Goal: Information Seeking & Learning: Find specific fact

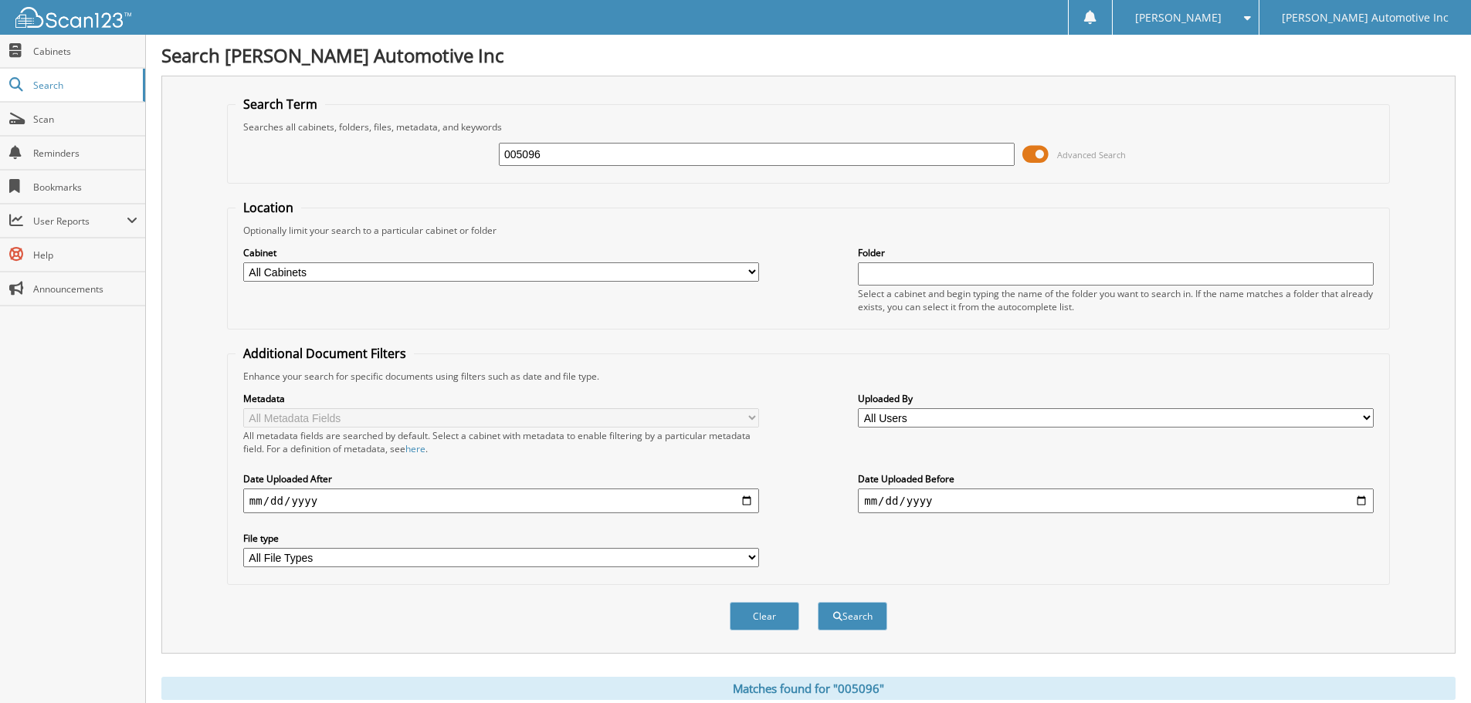
drag, startPoint x: 586, startPoint y: 151, endPoint x: 334, endPoint y: 137, distance: 252.1
click at [334, 137] on div "005096 Advanced Search" at bounding box center [808, 155] width 1146 height 42
type input "183408"
click at [818, 602] on button "Search" at bounding box center [852, 616] width 69 height 29
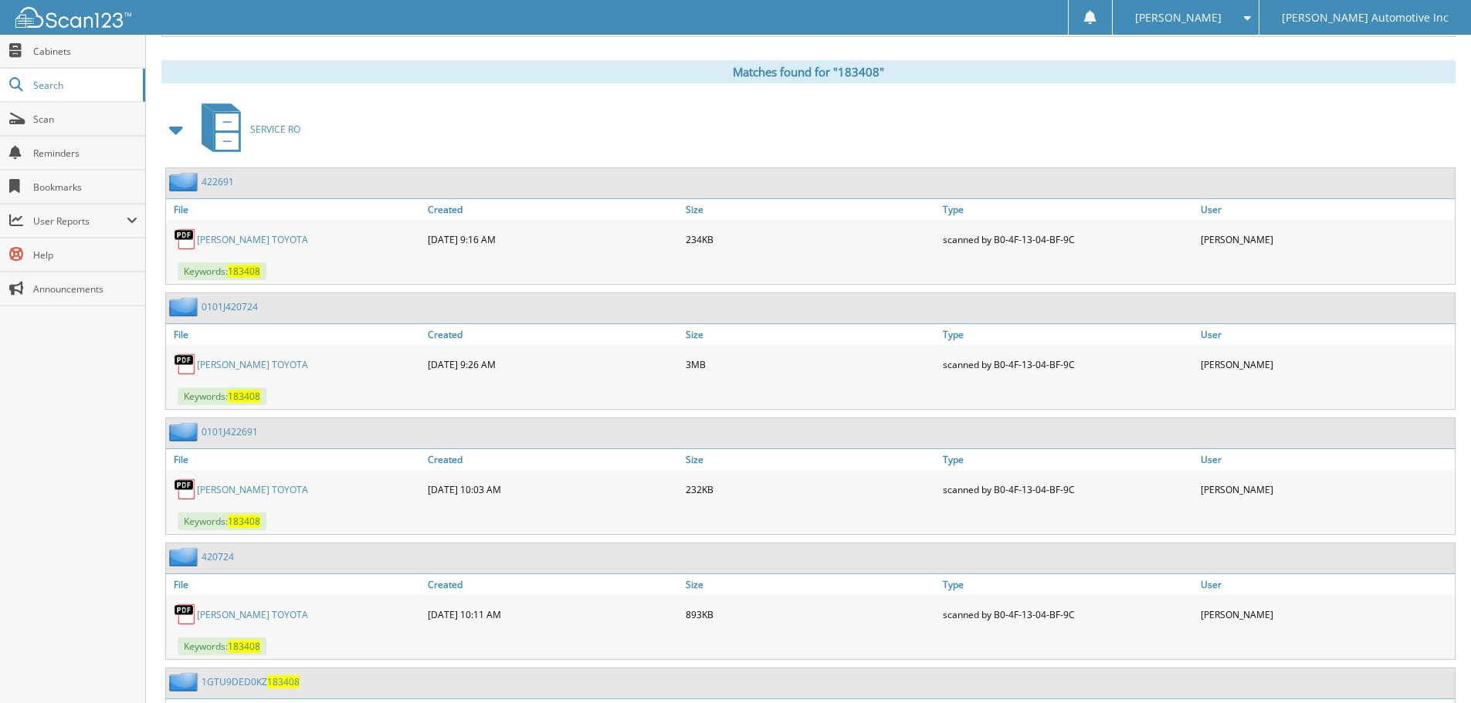
scroll to position [618, 0]
click at [248, 239] on link "[PERSON_NAME] TOYOTA" at bounding box center [252, 238] width 111 height 13
click at [216, 364] on link "[PERSON_NAME] TOYOTA" at bounding box center [252, 363] width 111 height 13
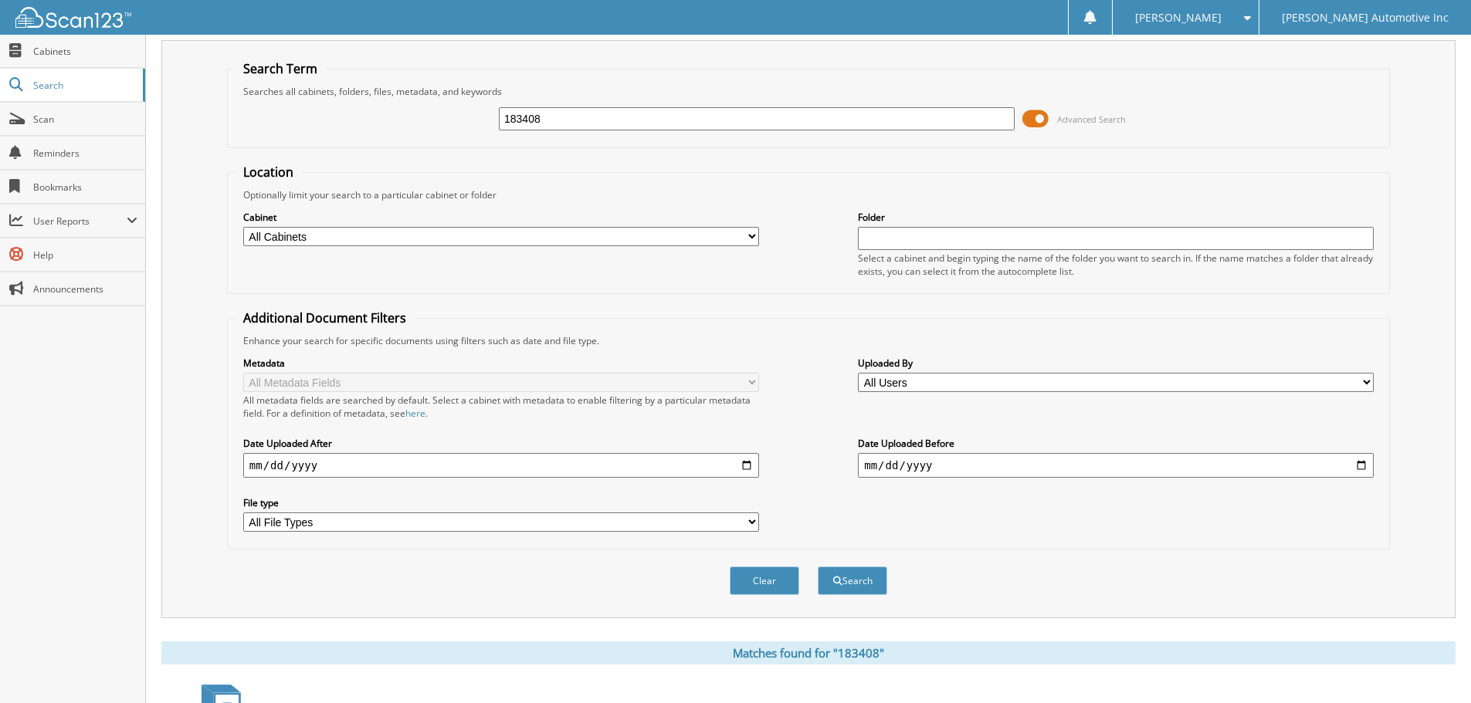
scroll to position [0, 0]
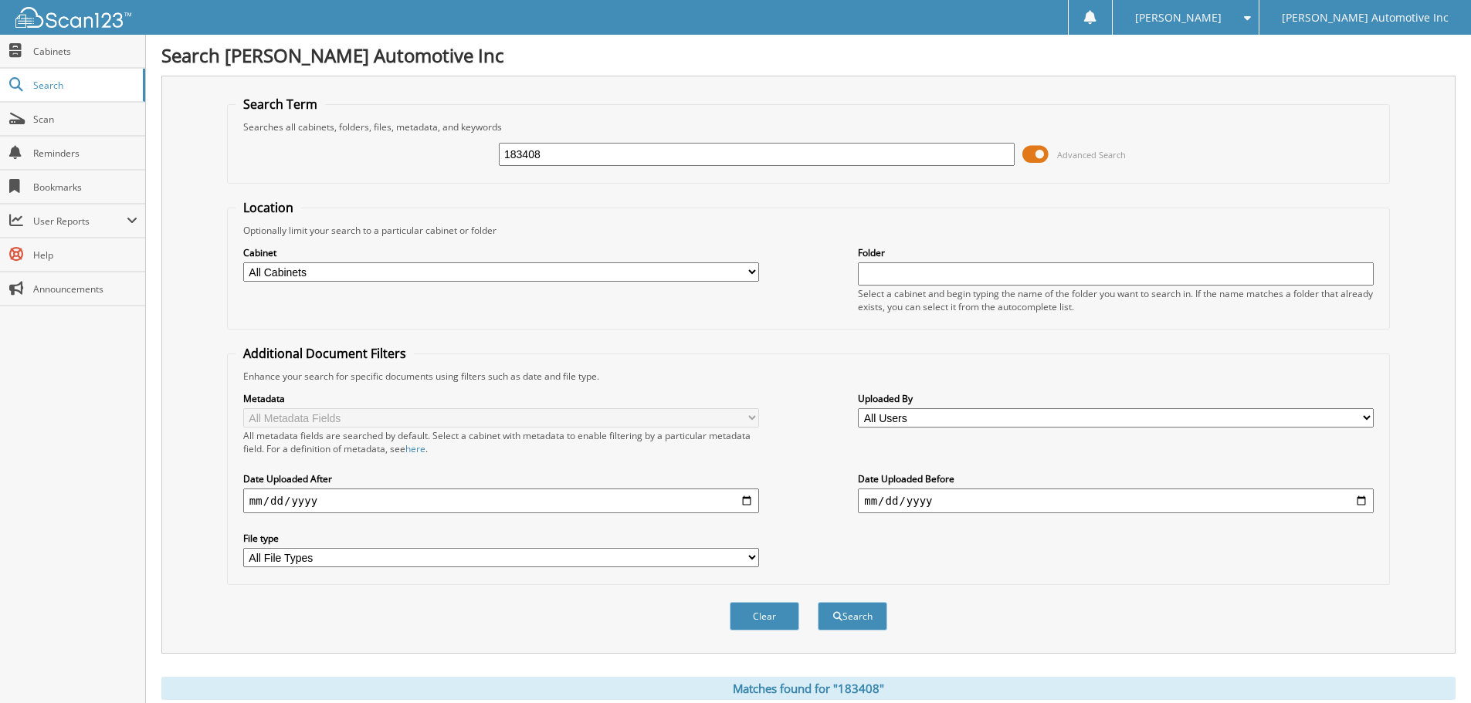
drag, startPoint x: 573, startPoint y: 158, endPoint x: 448, endPoint y: 158, distance: 125.1
click at [448, 158] on div "183408 Advanced Search" at bounding box center [808, 155] width 1146 height 42
type input "342499"
click at [818, 602] on button "Search" at bounding box center [852, 616] width 69 height 29
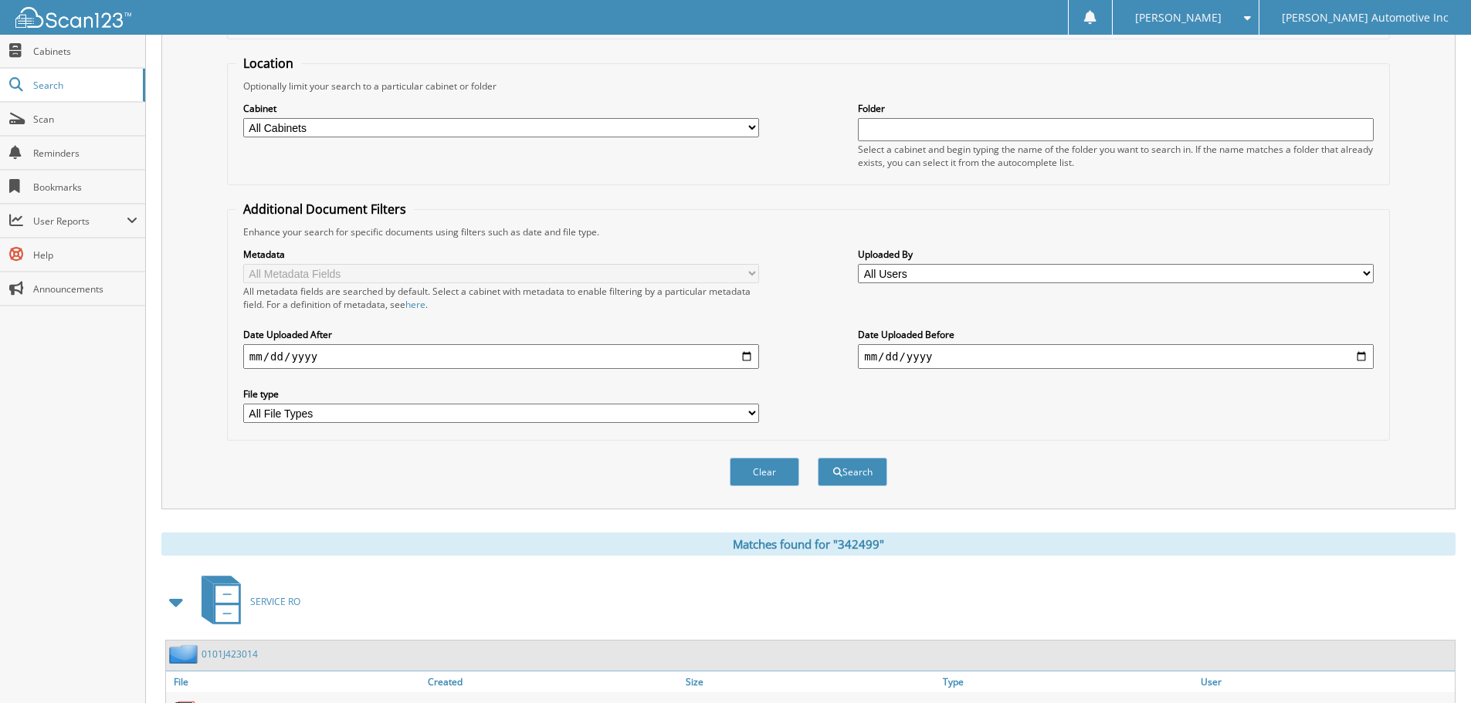
scroll to position [285, 0]
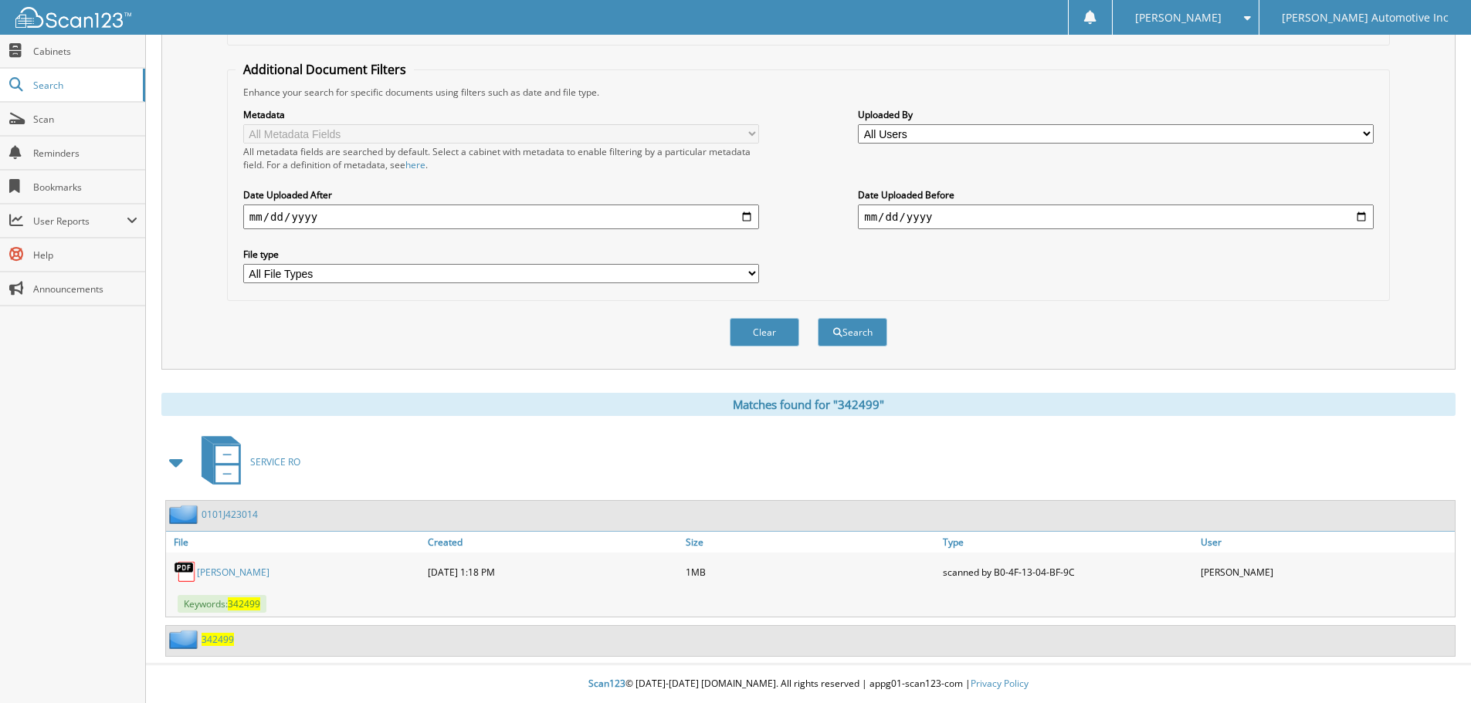
click at [261, 573] on link "EVA MARIEA SILVER" at bounding box center [233, 572] width 73 height 13
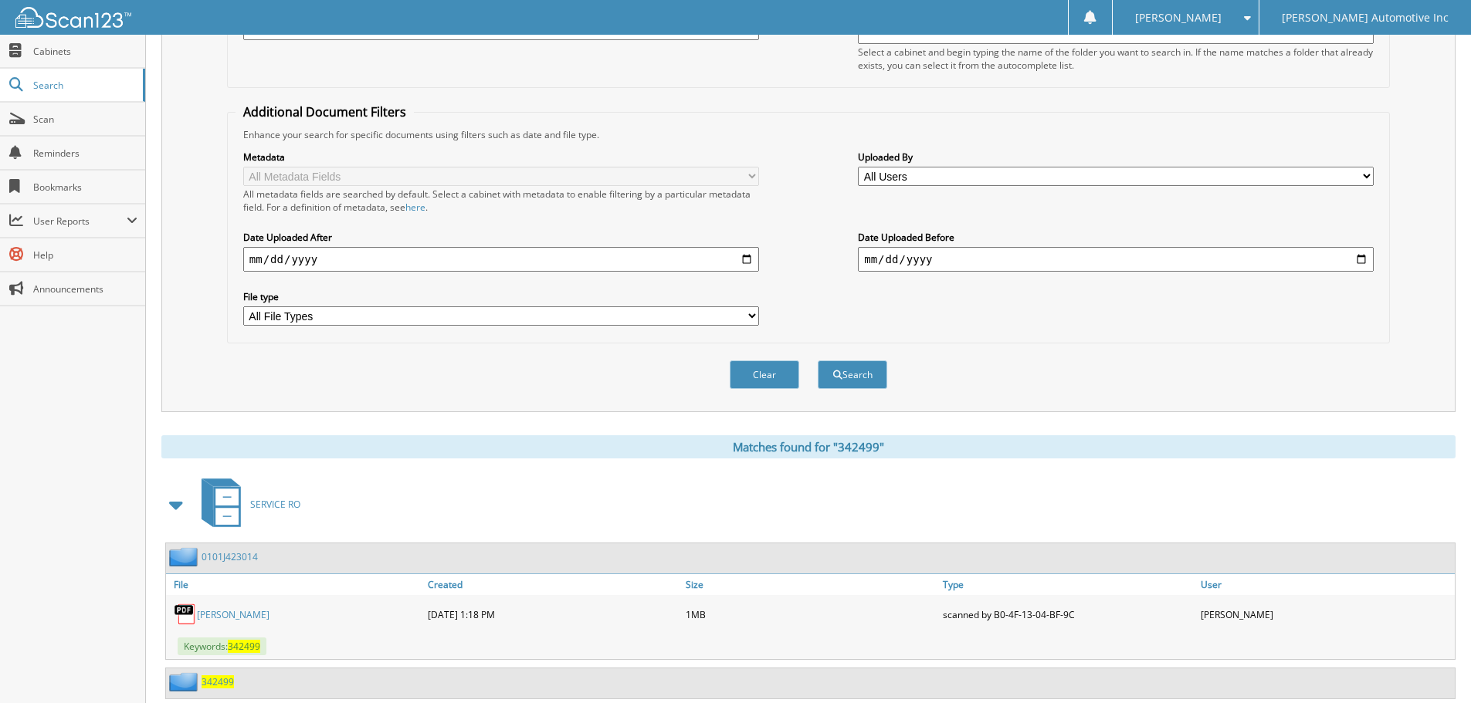
scroll to position [0, 0]
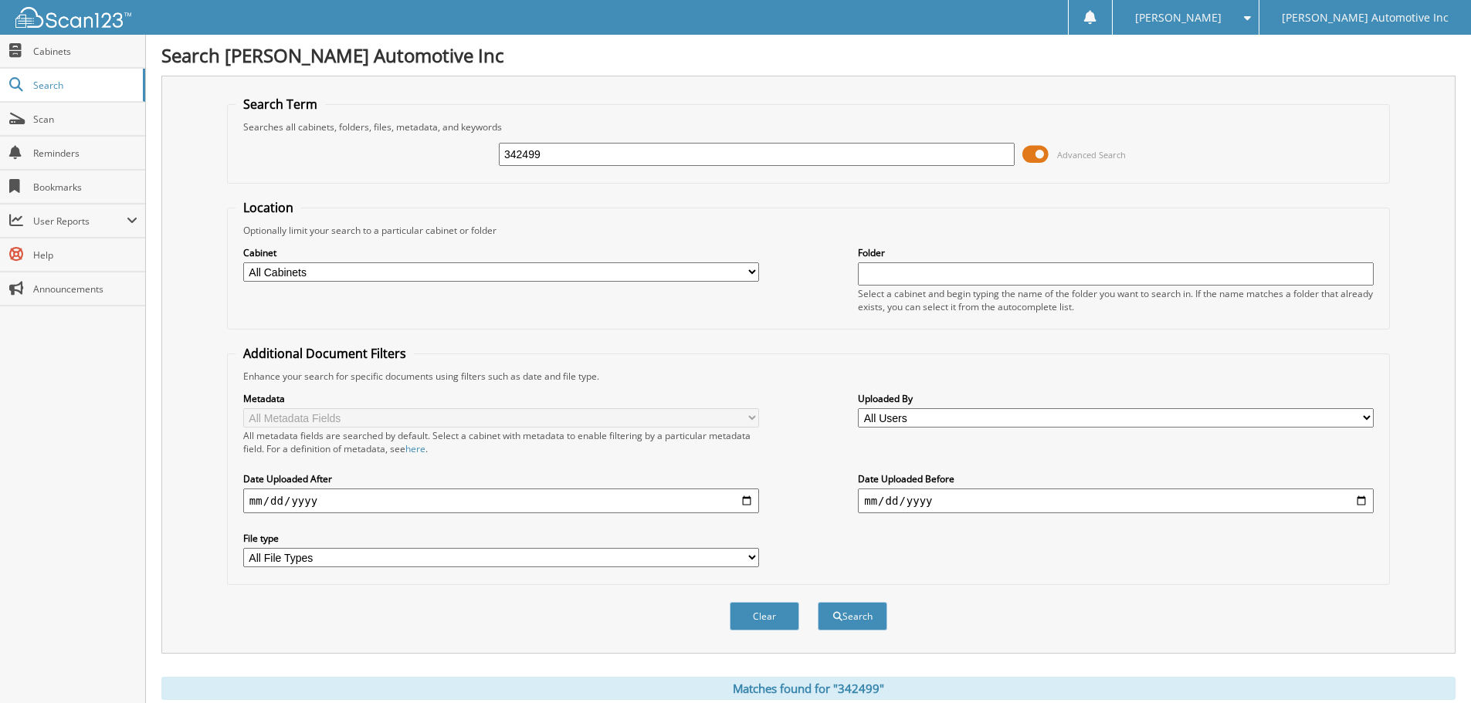
drag, startPoint x: 620, startPoint y: 164, endPoint x: 459, endPoint y: 162, distance: 160.6
click at [458, 162] on div "342499 Advanced Search" at bounding box center [808, 155] width 1146 height 42
type input "973495"
click at [818, 602] on button "Search" at bounding box center [852, 616] width 69 height 29
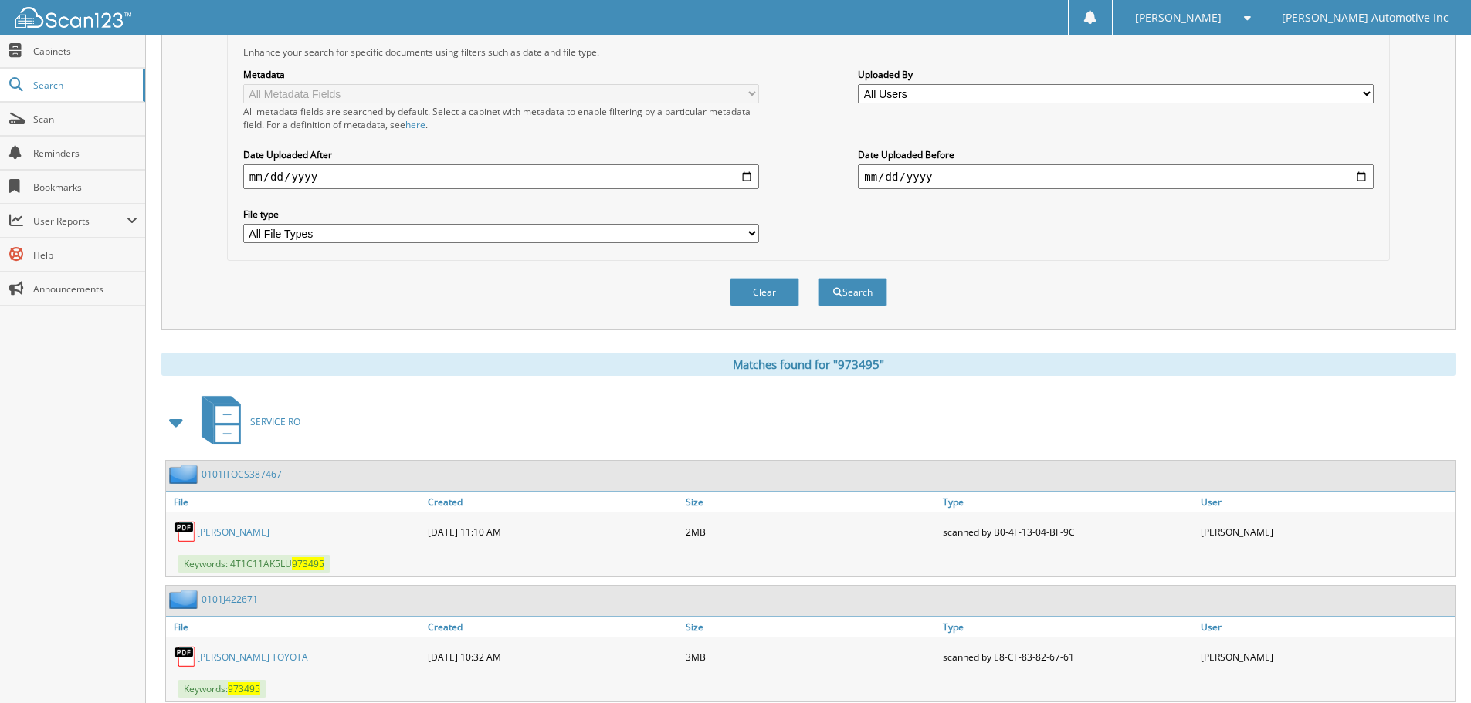
scroll to position [496, 0]
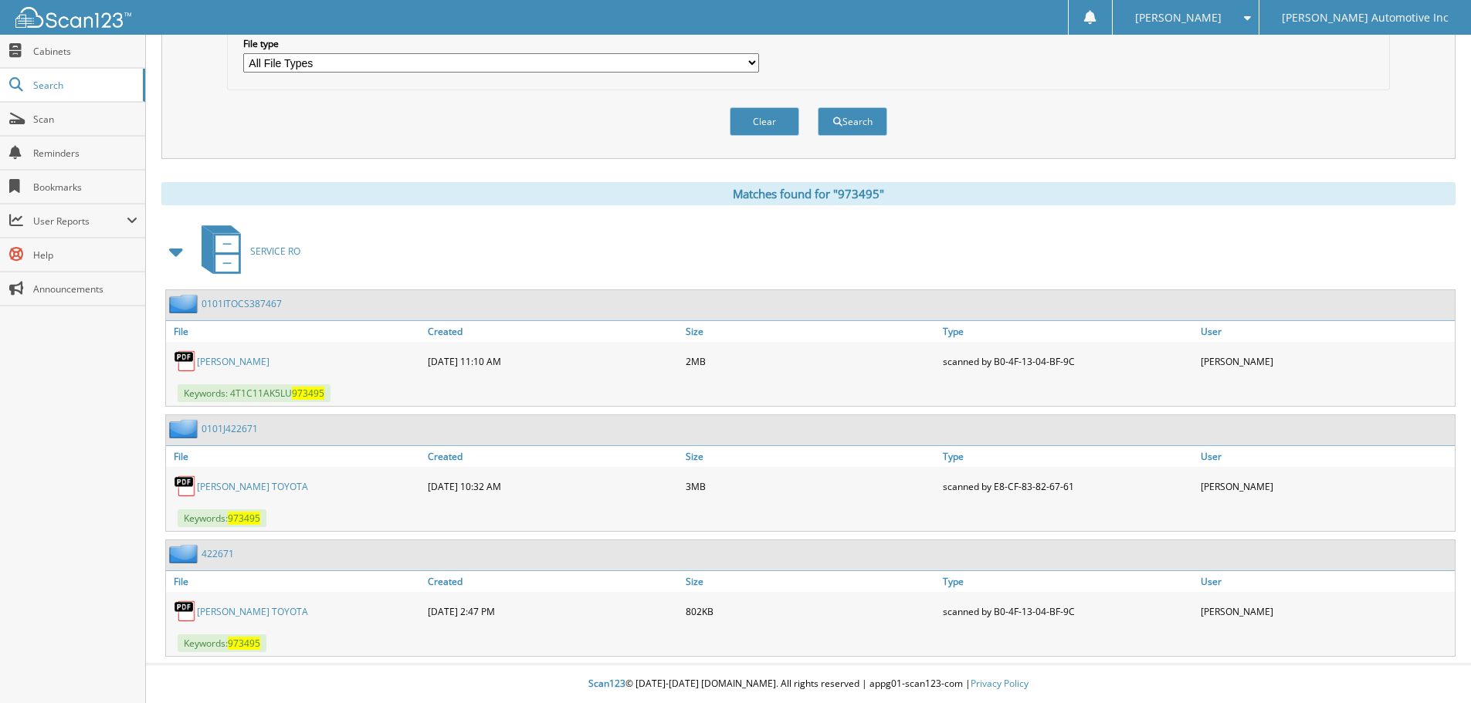
click at [231, 482] on link "[PERSON_NAME] TOYOTA" at bounding box center [252, 486] width 111 height 13
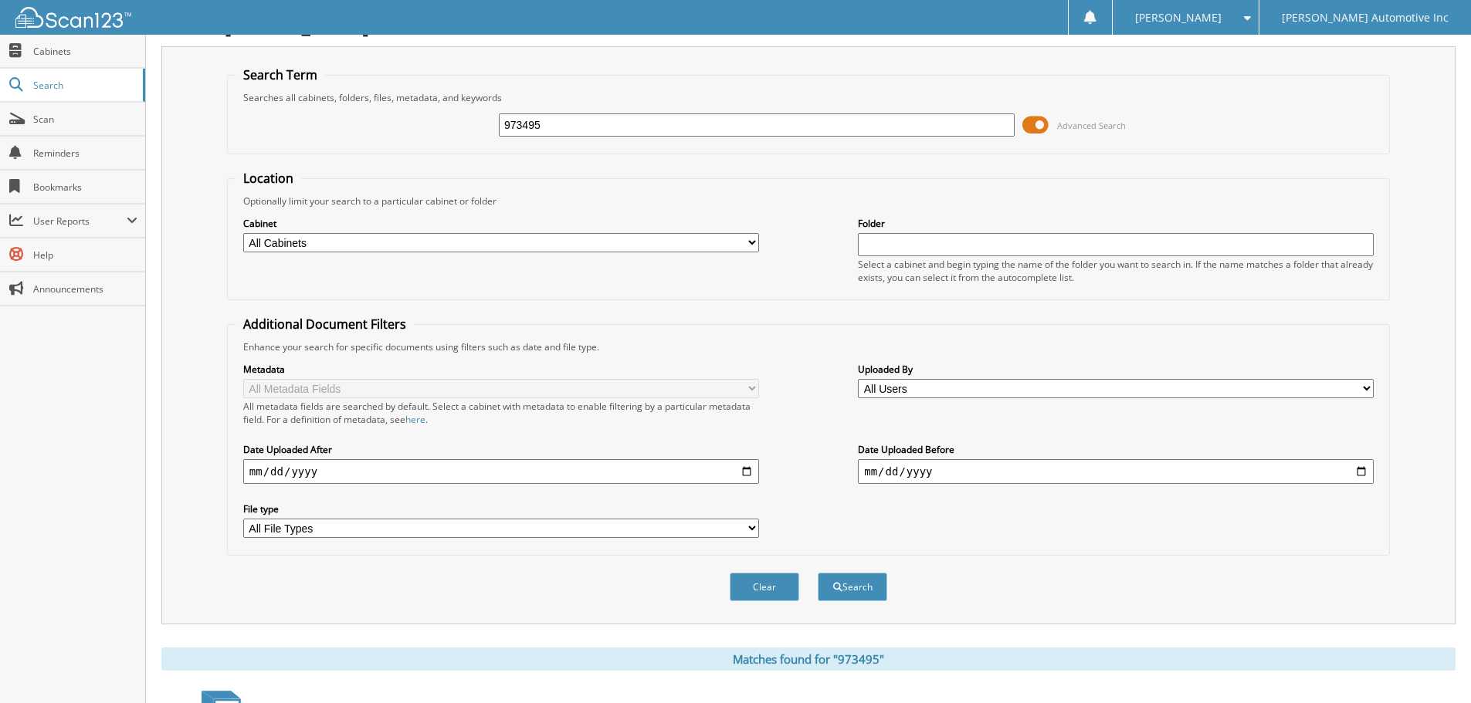
scroll to position [0, 0]
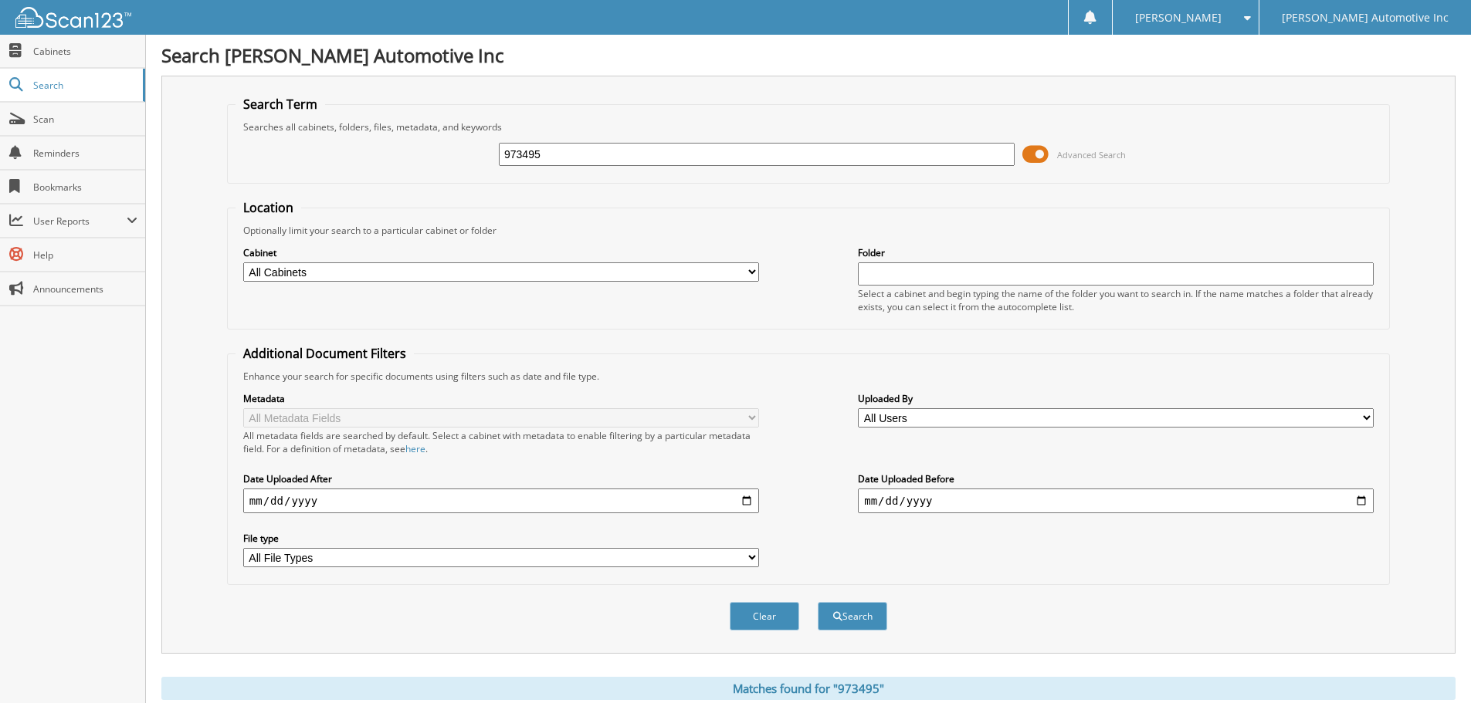
drag, startPoint x: 591, startPoint y: 154, endPoint x: 371, endPoint y: 138, distance: 220.6
click at [329, 147] on div "973495 Advanced Search" at bounding box center [808, 155] width 1146 height 42
type input "99517"
click at [818, 602] on button "Search" at bounding box center [852, 616] width 69 height 29
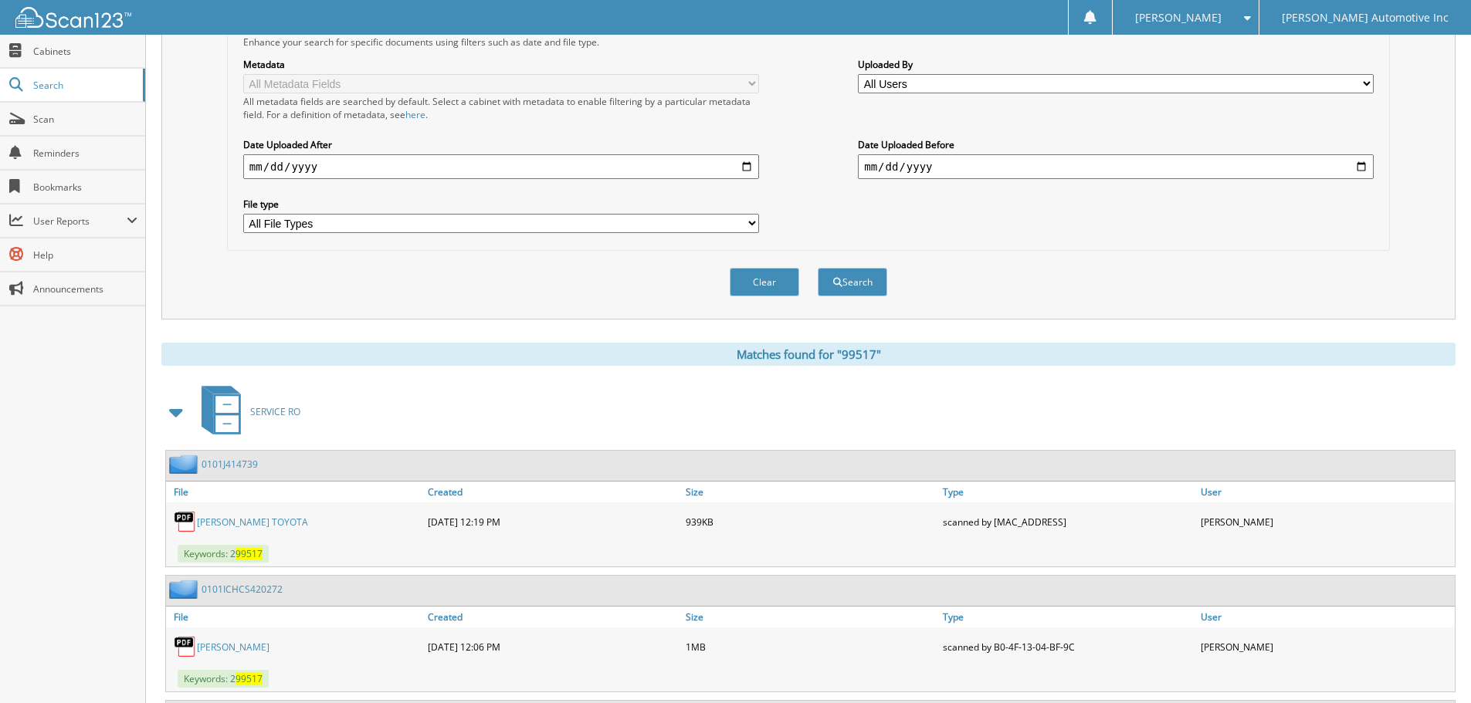
scroll to position [695, 0]
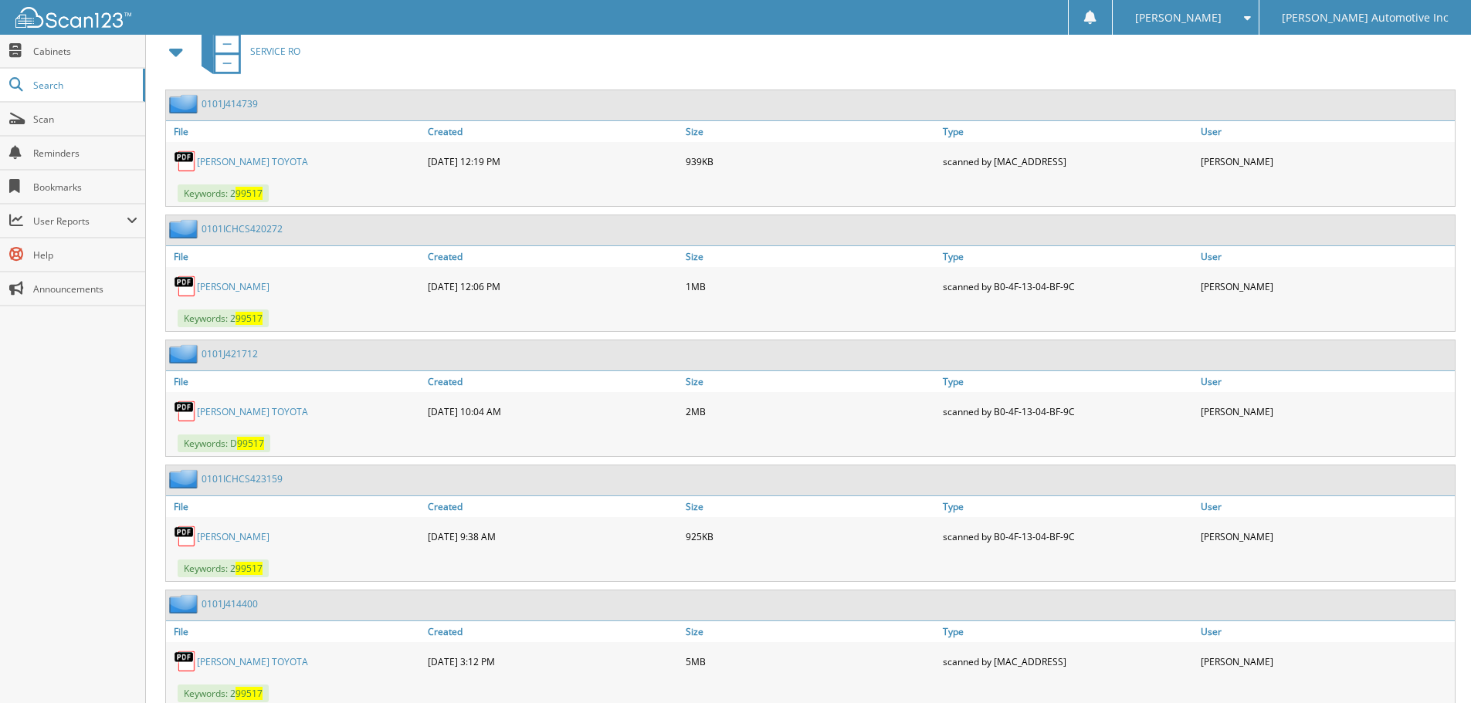
click at [256, 406] on link "[PERSON_NAME] TOYOTA" at bounding box center [252, 411] width 111 height 13
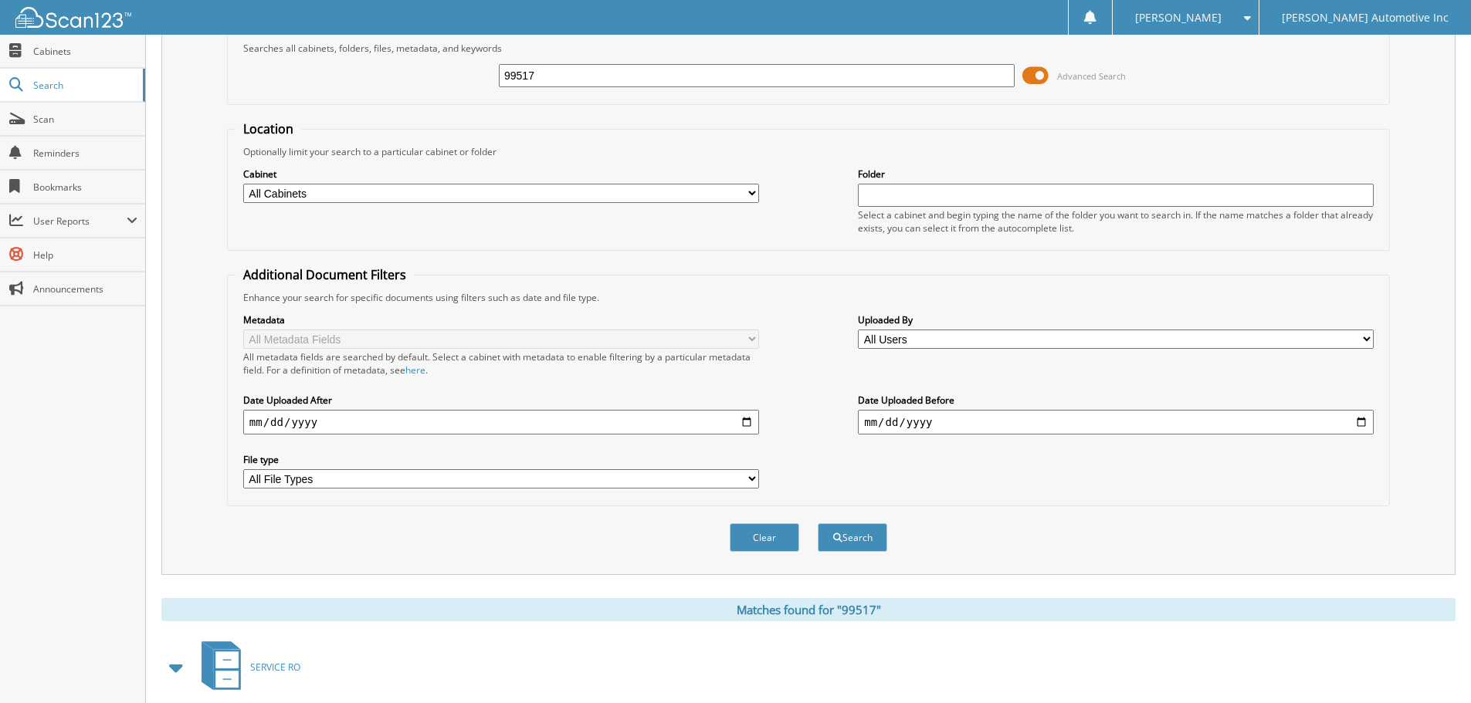
scroll to position [0, 0]
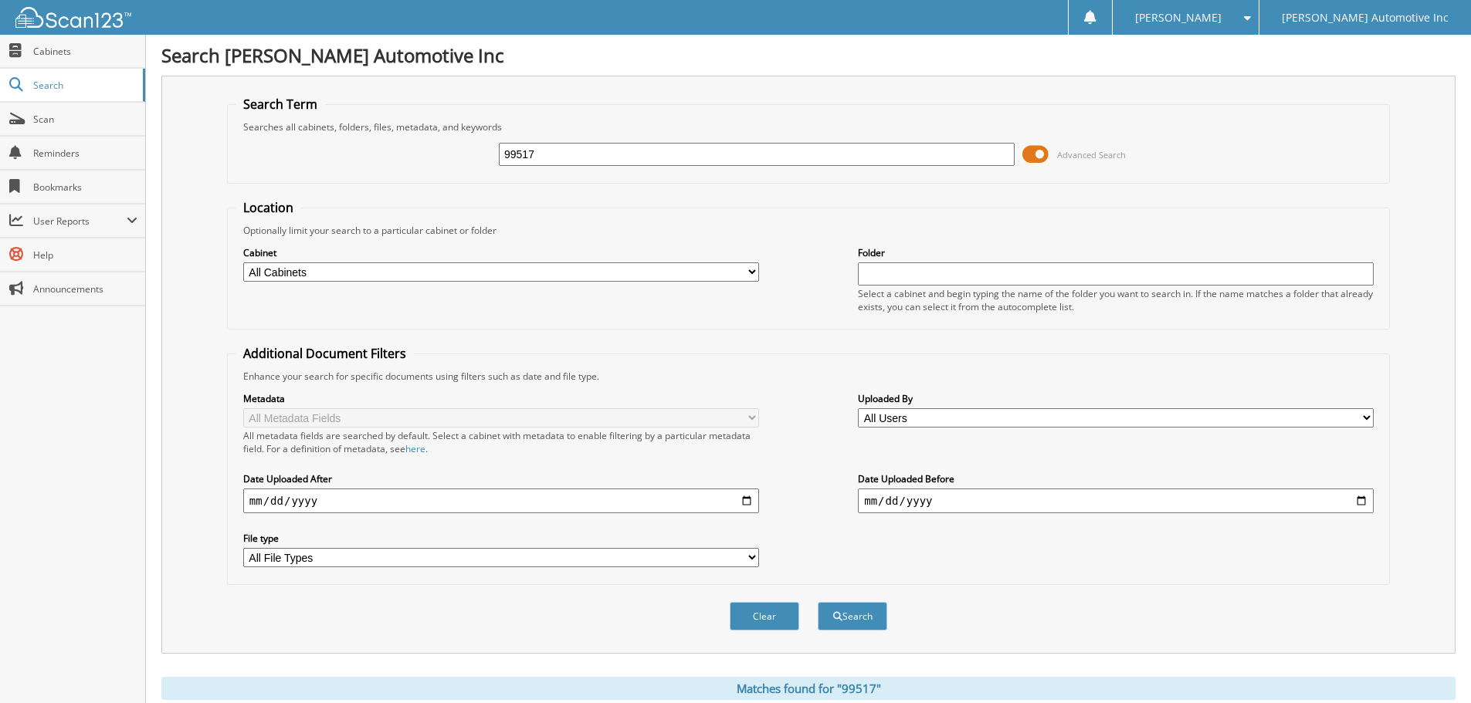
drag, startPoint x: 610, startPoint y: 157, endPoint x: 365, endPoint y: 154, distance: 244.8
click at [365, 154] on div "99517 Advanced Search" at bounding box center [808, 155] width 1146 height 42
type input "10322"
click at [818, 602] on button "Search" at bounding box center [852, 616] width 69 height 29
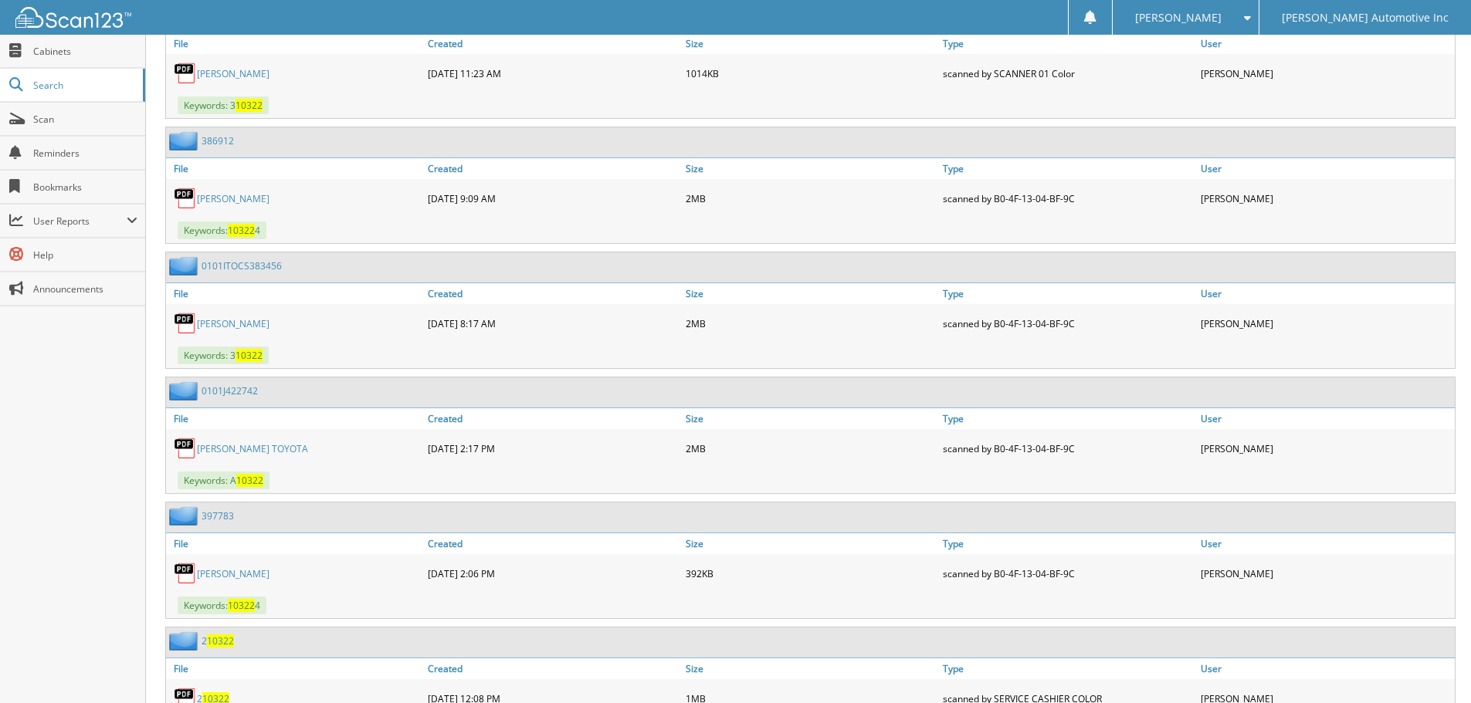
scroll to position [1313, 0]
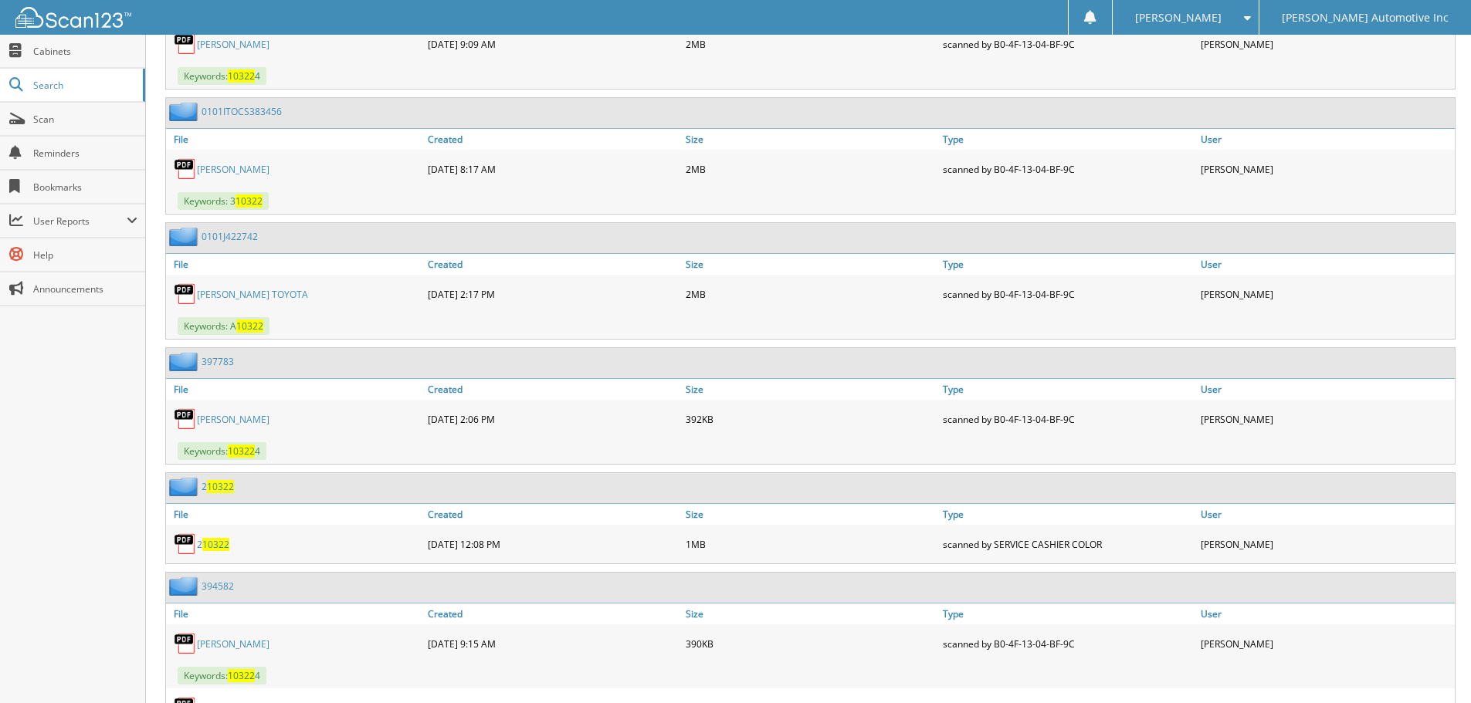
click at [252, 289] on link "[PERSON_NAME] TOYOTA" at bounding box center [252, 294] width 111 height 13
